Goal: Find specific page/section: Find specific page/section

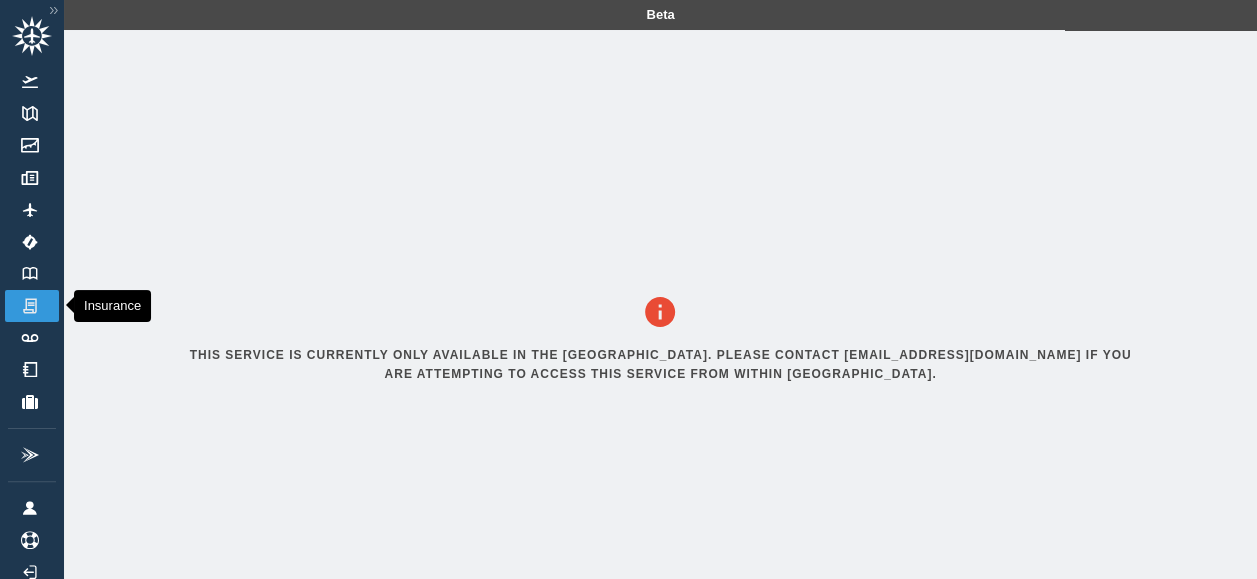
click at [39, 300] on img at bounding box center [30, 306] width 22 height 18
click at [36, 281] on link "Logbook" at bounding box center [32, 274] width 54 height 32
click at [28, 271] on img at bounding box center [30, 273] width 22 height 13
